Goal: Task Accomplishment & Management: Manage account settings

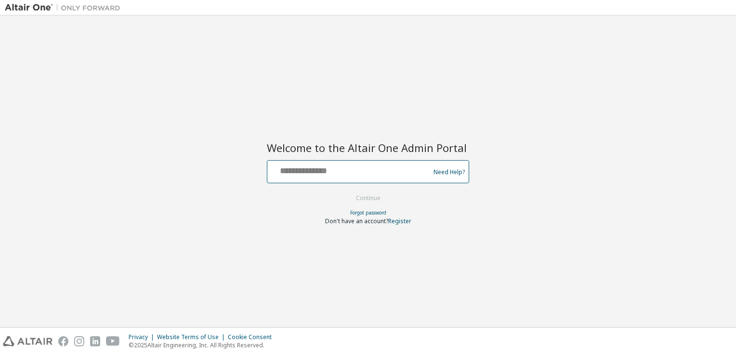
click at [402, 171] on input "text" at bounding box center [350, 170] width 158 height 14
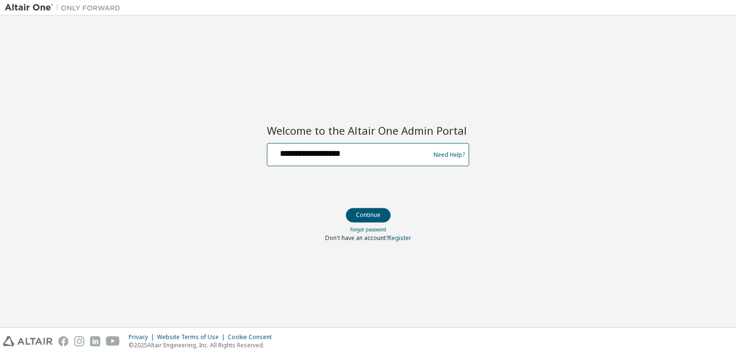
click at [342, 157] on input "**********" at bounding box center [350, 153] width 158 height 14
click at [333, 158] on input "**********" at bounding box center [350, 153] width 158 height 14
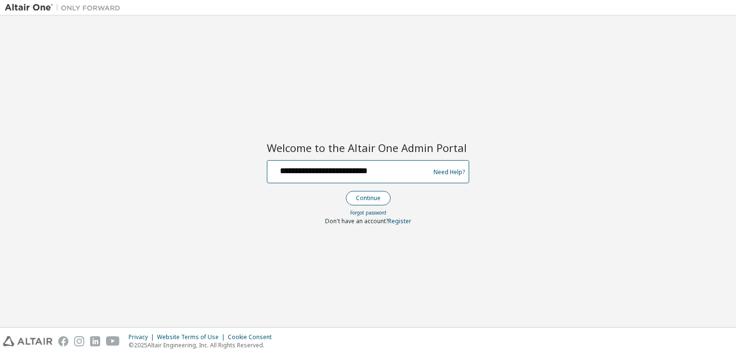
type input "**********"
click at [373, 193] on button "Continue" at bounding box center [368, 198] width 45 height 14
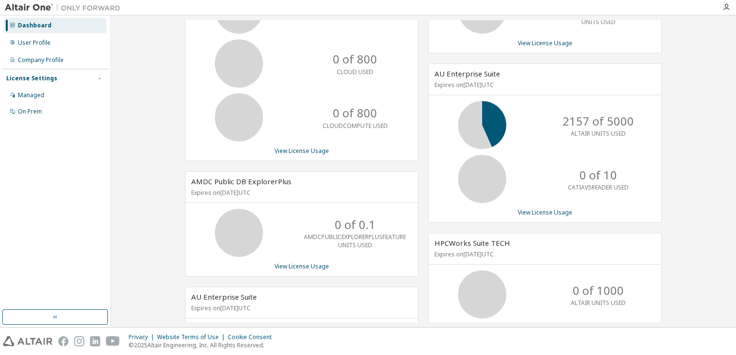
scroll to position [102, 0]
click at [547, 213] on link "View License Usage" at bounding box center [545, 213] width 54 height 8
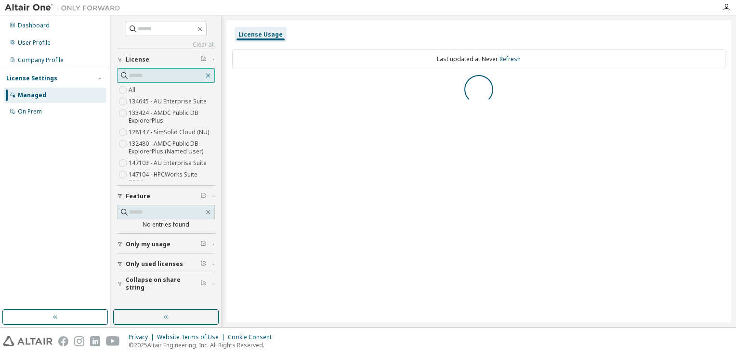
click at [206, 73] on icon "button" at bounding box center [208, 76] width 8 height 8
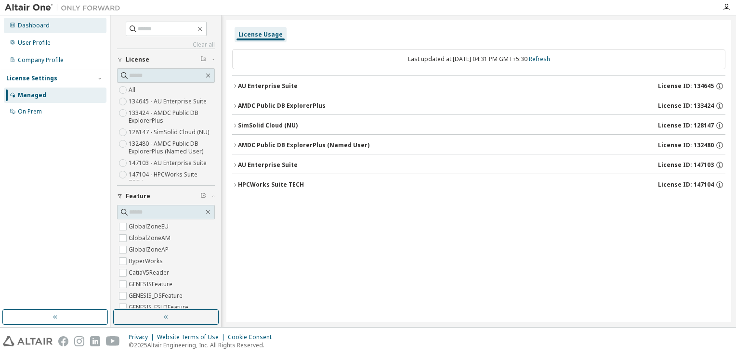
click at [53, 32] on div "Dashboard" at bounding box center [55, 25] width 103 height 15
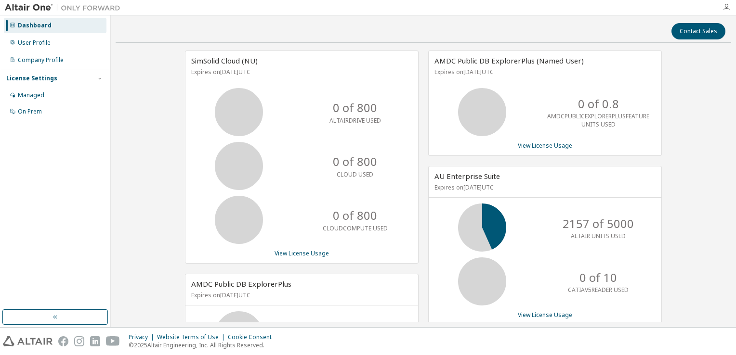
click at [727, 8] on icon "button" at bounding box center [727, 7] width 8 height 8
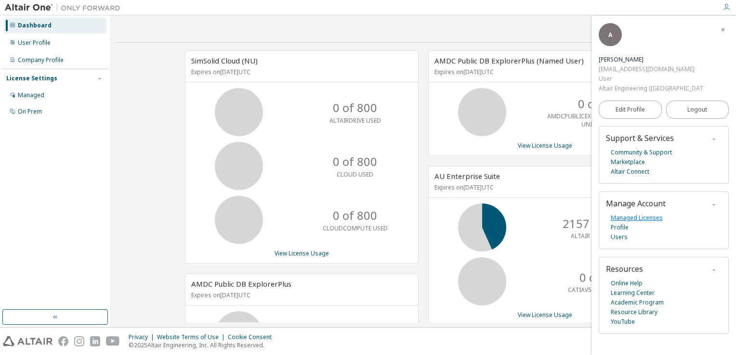
click at [642, 213] on link "Managed Licenses" at bounding box center [637, 218] width 52 height 10
click at [58, 95] on div "Managed" at bounding box center [55, 95] width 103 height 15
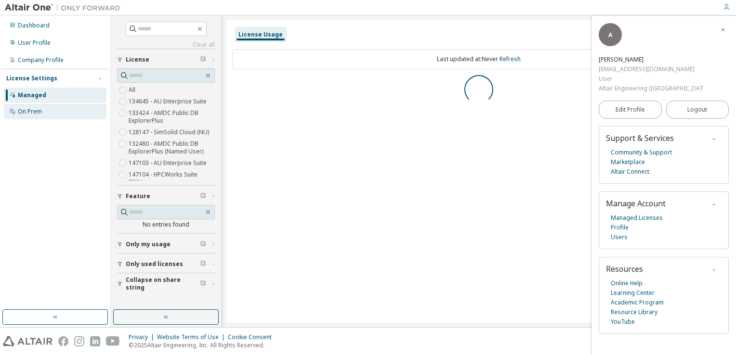
click at [31, 114] on div "On Prem" at bounding box center [30, 112] width 24 height 8
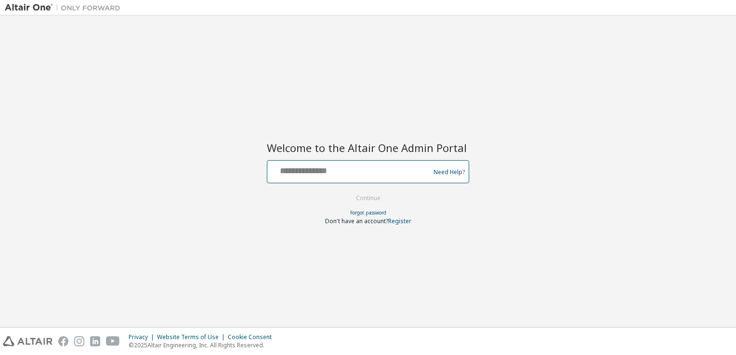
click at [361, 168] on input "text" at bounding box center [350, 170] width 158 height 14
type input "**********"
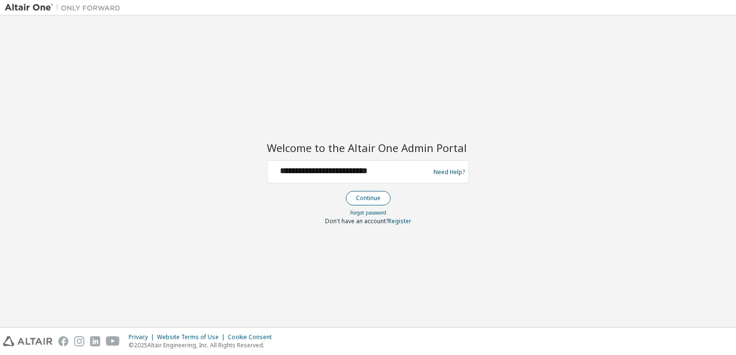
click at [364, 200] on button "Continue" at bounding box center [368, 198] width 45 height 14
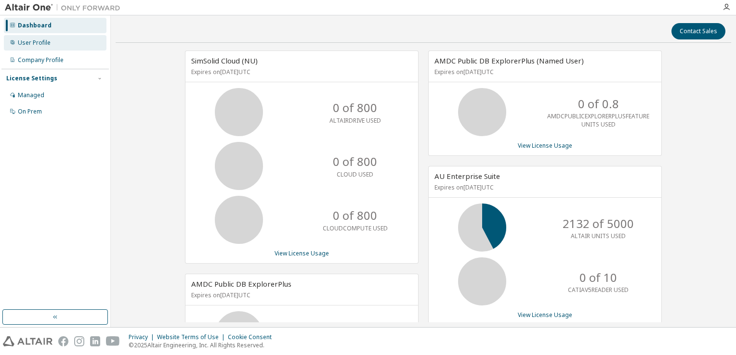
click at [64, 40] on div "User Profile" at bounding box center [55, 42] width 103 height 15
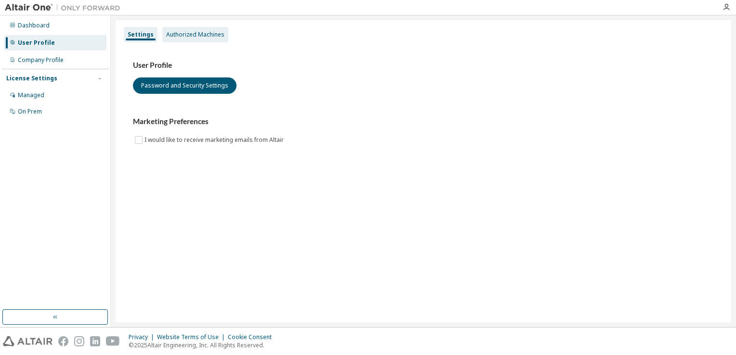
click at [193, 40] on div "Authorized Machines" at bounding box center [195, 34] width 66 height 15
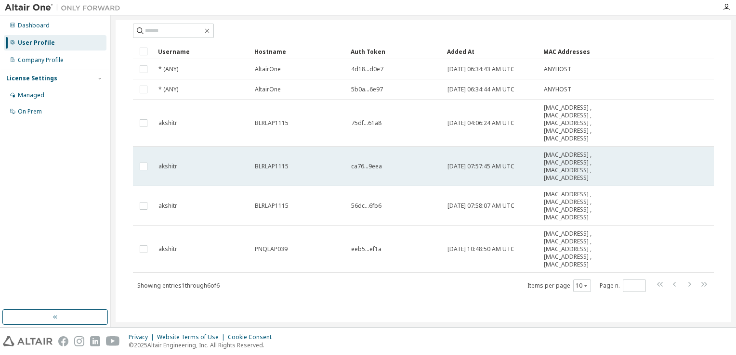
scroll to position [54, 0]
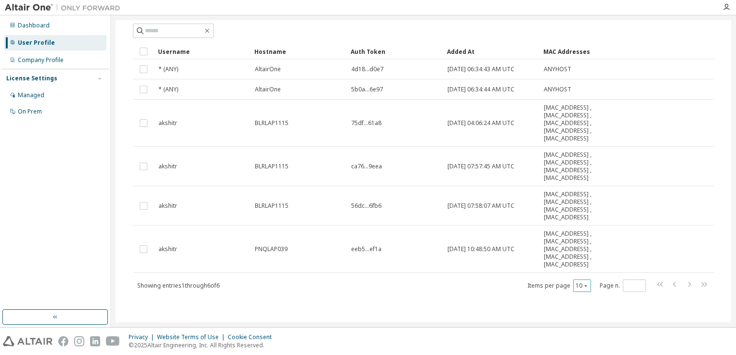
click at [576, 285] on button "10" at bounding box center [582, 286] width 13 height 8
click at [577, 340] on div "100" at bounding box center [607, 345] width 77 height 12
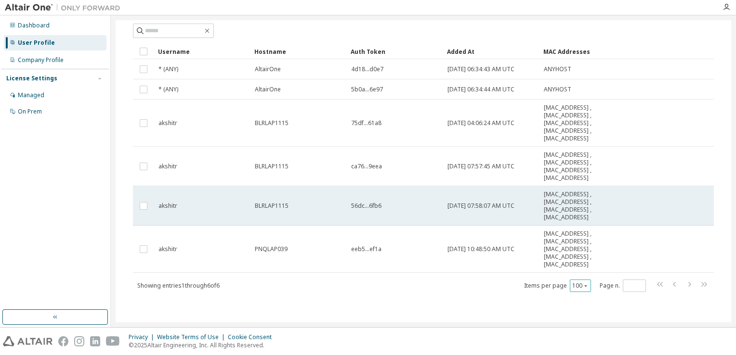
scroll to position [0, 0]
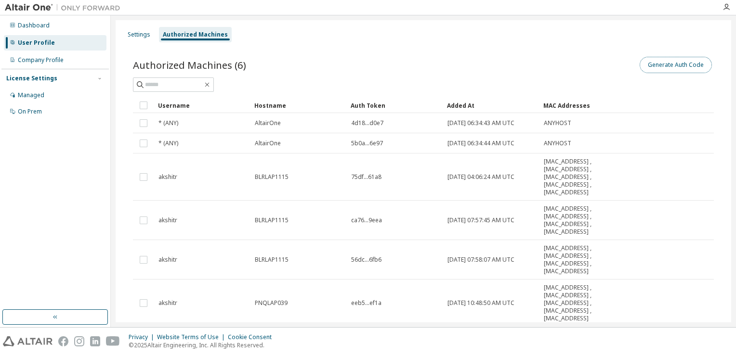
click at [663, 64] on button "Generate Auth Code" at bounding box center [676, 65] width 72 height 16
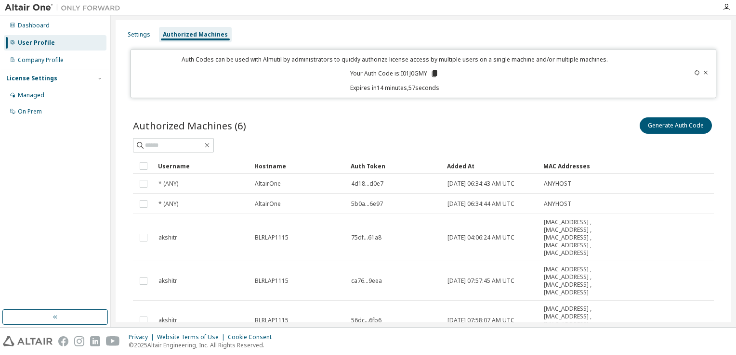
click at [434, 71] on icon at bounding box center [434, 73] width 5 height 7
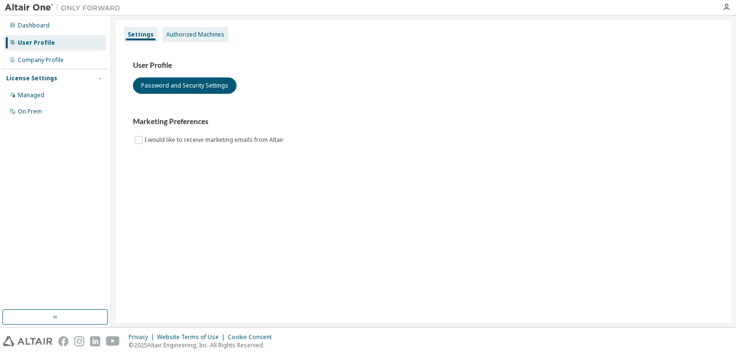
click at [202, 33] on div "Authorized Machines" at bounding box center [195, 35] width 58 height 8
